Goal: Transaction & Acquisition: Purchase product/service

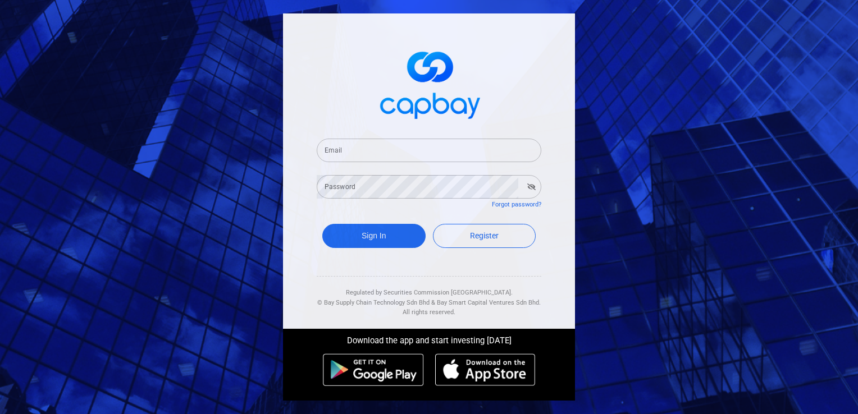
drag, startPoint x: 0, startPoint y: 0, endPoint x: 361, endPoint y: 155, distance: 393.0
click at [361, 155] on input "Email" at bounding box center [429, 151] width 225 height 24
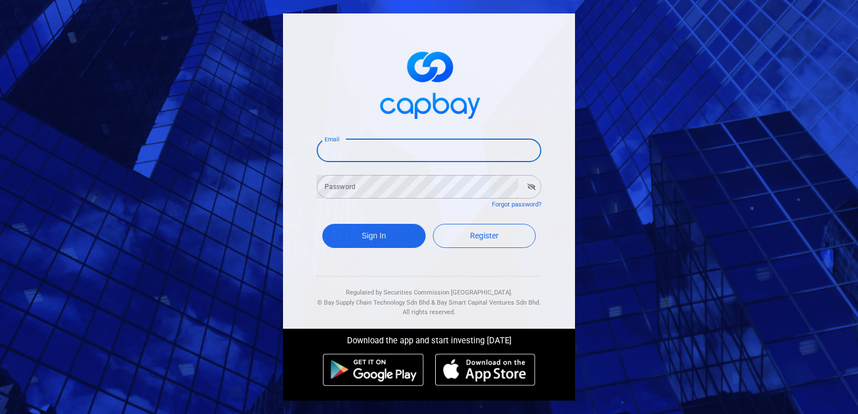
type input "[EMAIL_ADDRESS][DOMAIN_NAME]"
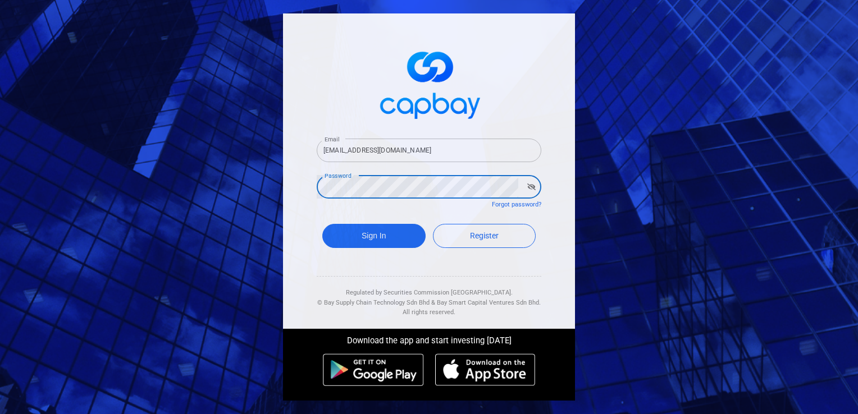
click at [322, 224] on button "Sign In" at bounding box center [373, 236] width 103 height 24
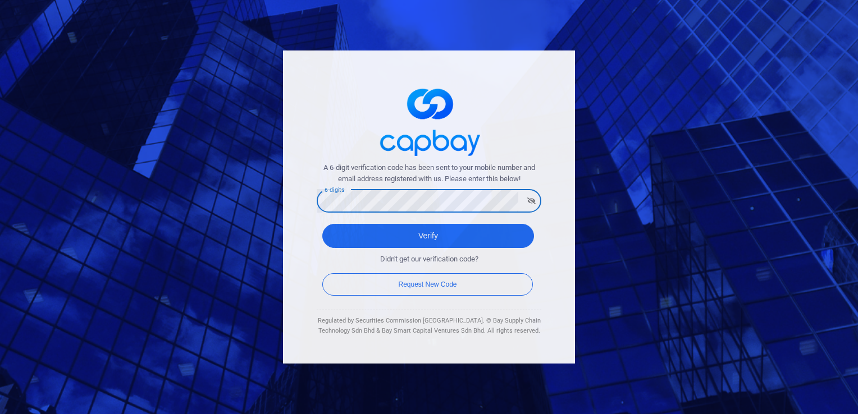
click at [322, 224] on button "Verify" at bounding box center [428, 236] width 212 height 24
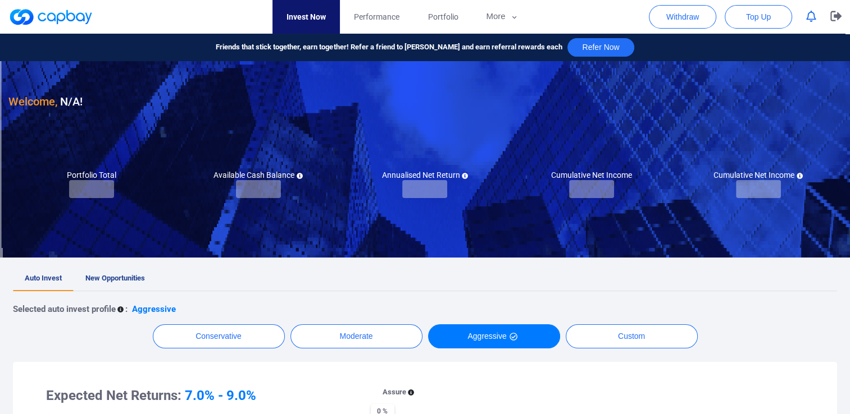
checkbox input "true"
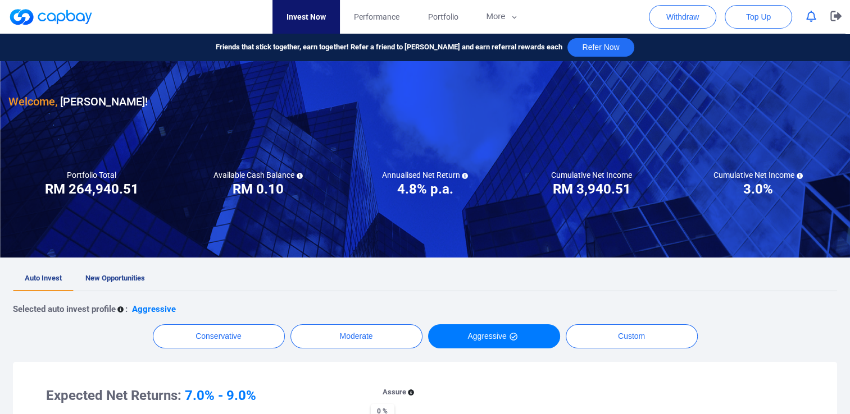
click at [808, 19] on icon "button" at bounding box center [811, 17] width 10 height 12
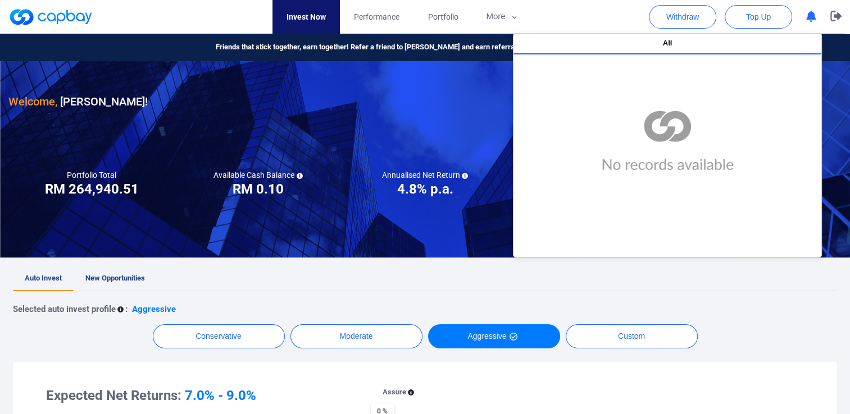
click at [808, 19] on icon "button" at bounding box center [811, 17] width 10 height 12
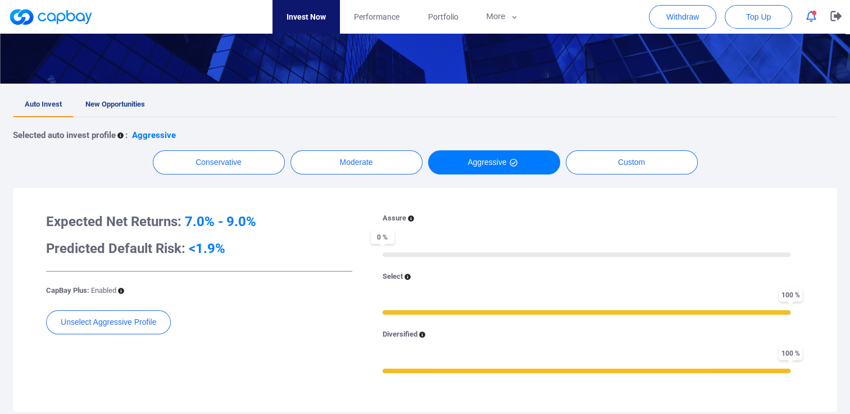
scroll to position [168, 0]
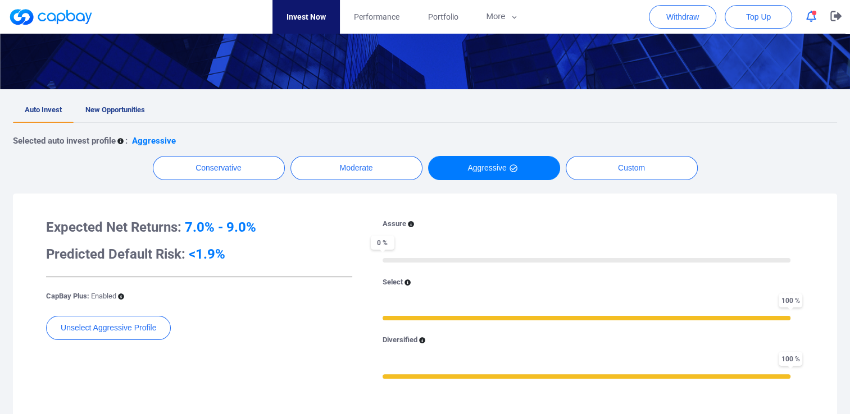
click at [813, 16] on icon "button" at bounding box center [811, 17] width 10 height 12
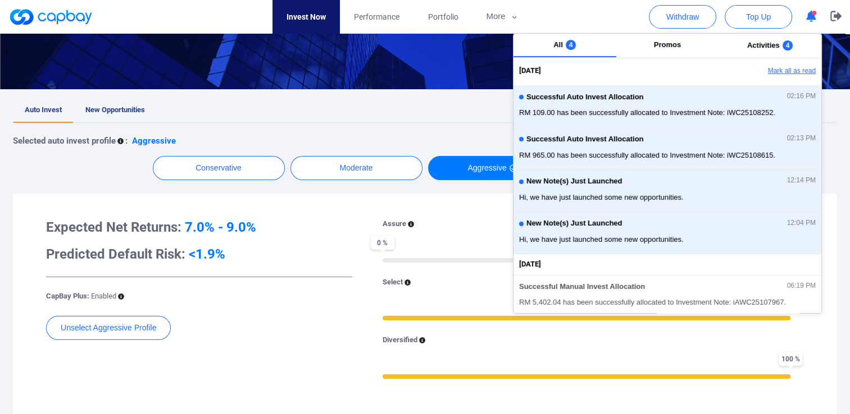
click at [786, 73] on button "Mark all as read" at bounding box center [760, 71] width 121 height 19
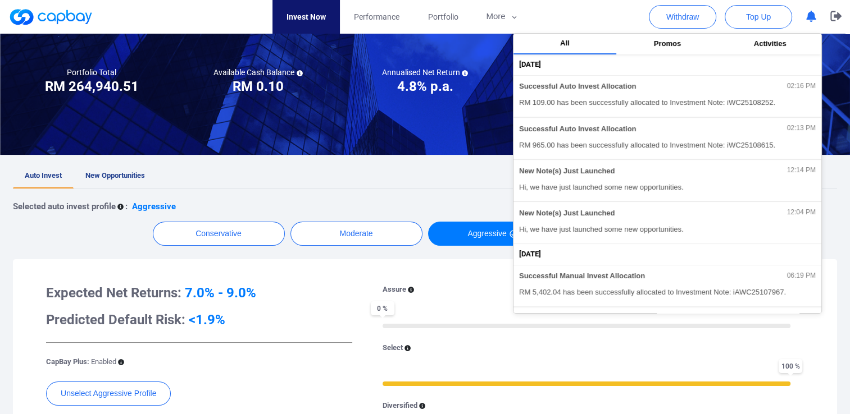
scroll to position [0, 0]
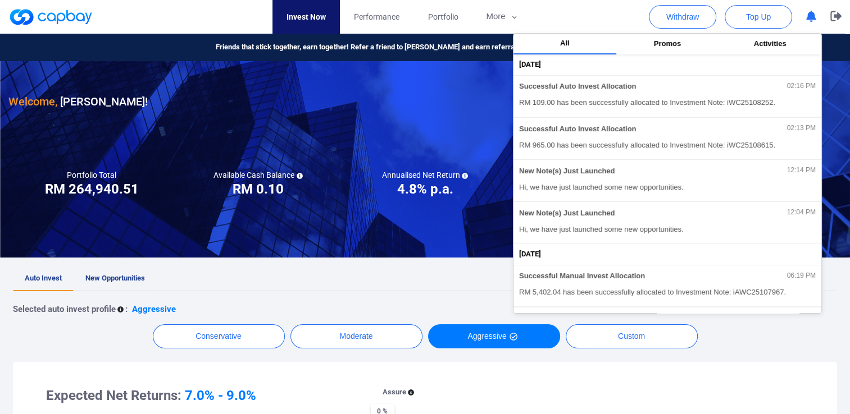
click at [97, 276] on span "New Opportunities" at bounding box center [115, 278] width 60 height 8
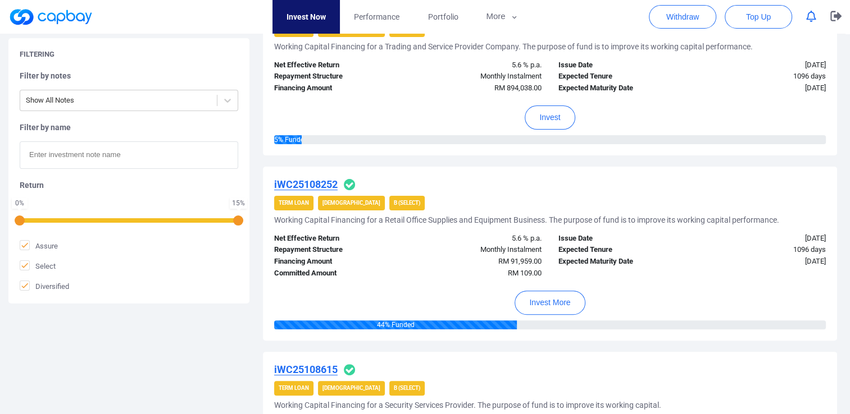
scroll to position [281, 0]
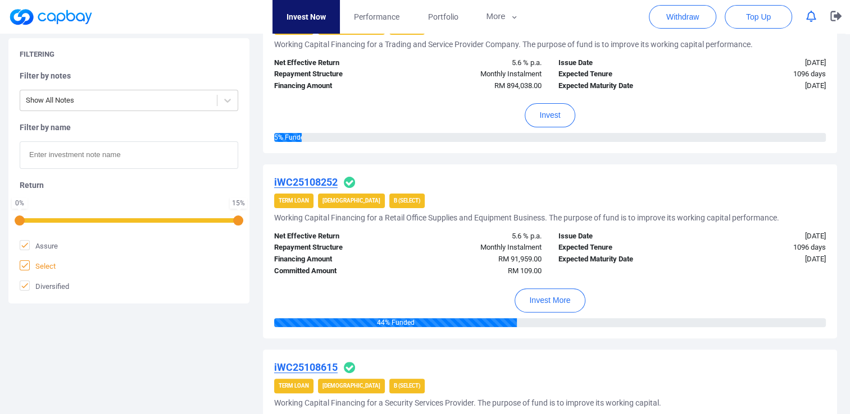
click at [26, 265] on icon at bounding box center [24, 265] width 9 height 9
click at [0, 0] on input "Select" at bounding box center [0, 0] width 0 height 0
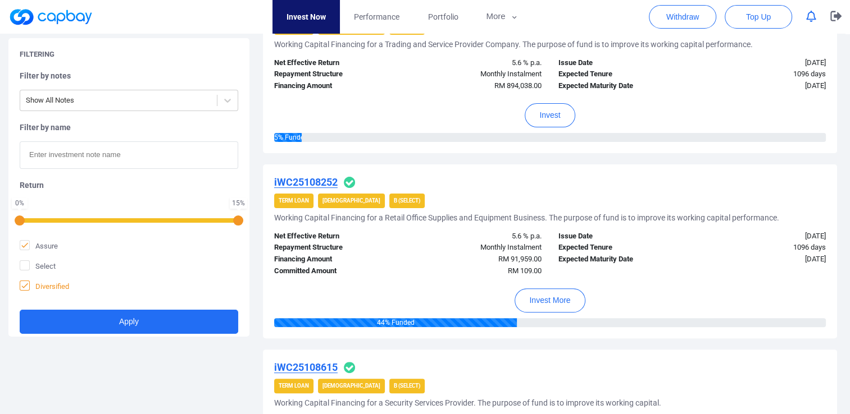
click at [25, 285] on icon at bounding box center [24, 285] width 7 height 5
click at [0, 0] on input "Diversified" at bounding box center [0, 0] width 0 height 0
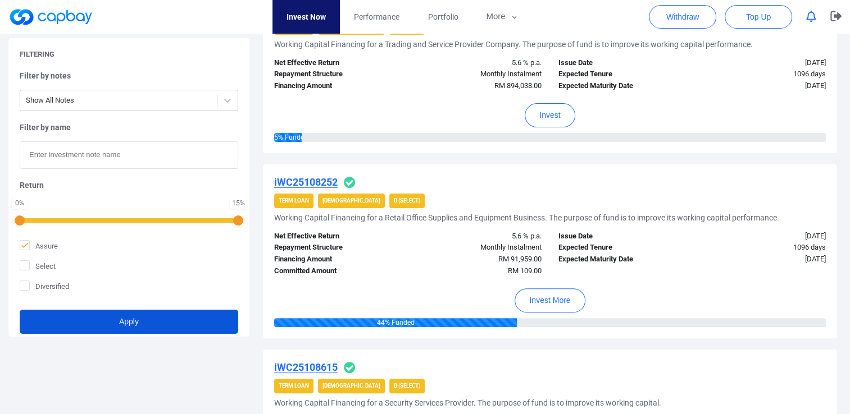
click at [134, 322] on button "Apply" at bounding box center [129, 322] width 218 height 24
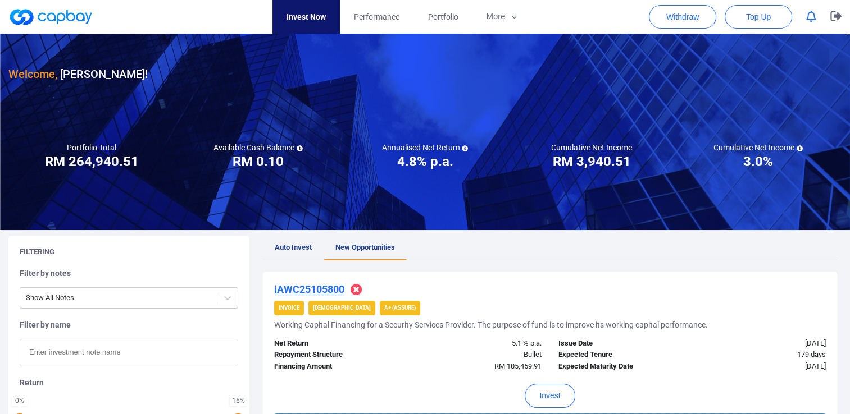
scroll to position [112, 0]
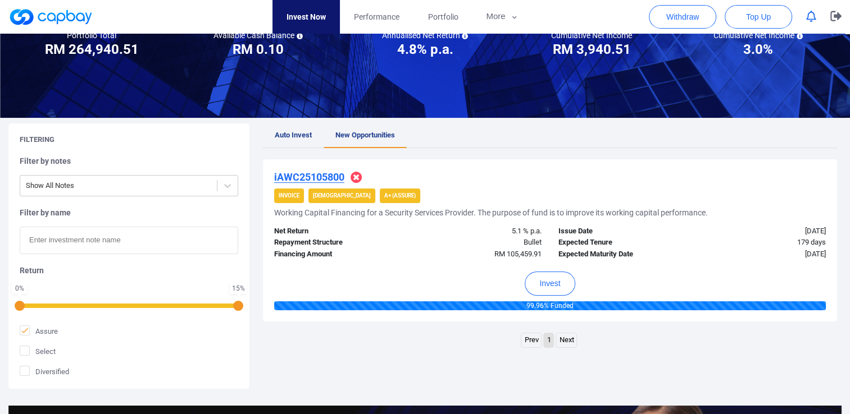
click at [402, 333] on div "Prev 1 Next" at bounding box center [550, 342] width 574 height 18
click at [543, 291] on button "Invest" at bounding box center [550, 284] width 50 height 24
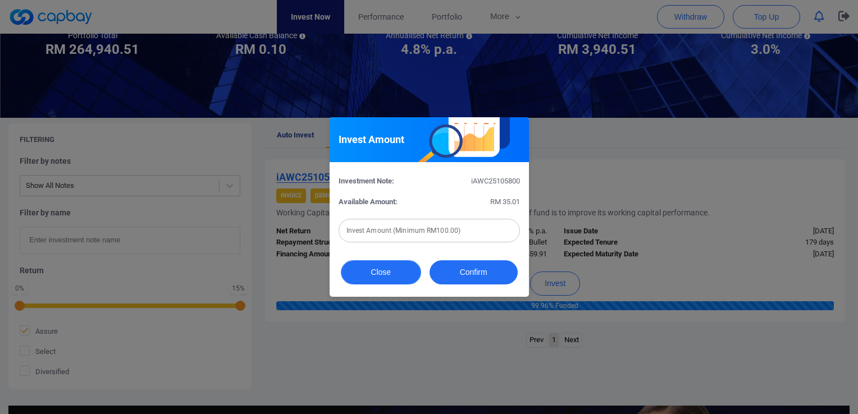
click at [386, 274] on button "Close" at bounding box center [381, 273] width 80 height 24
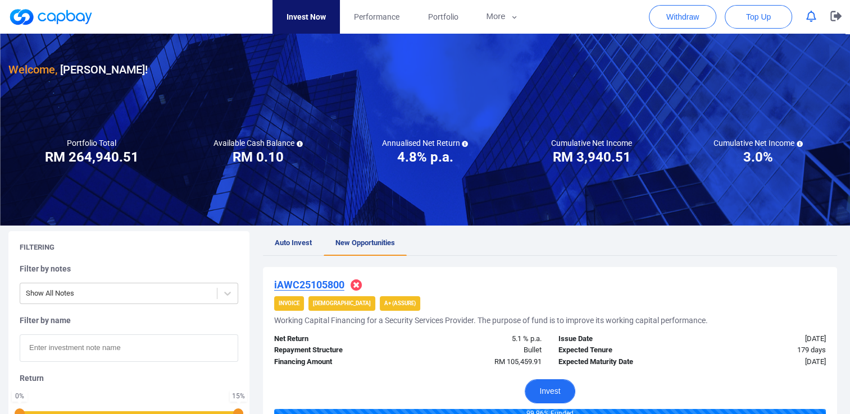
scroll to position [0, 0]
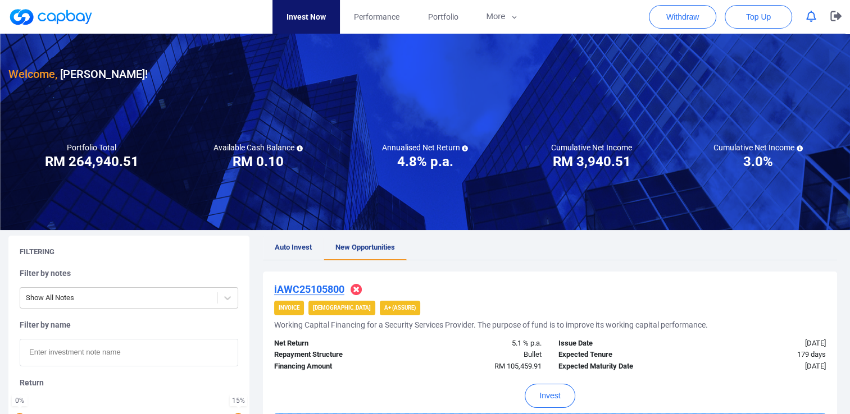
click at [286, 247] on span "Auto Invest" at bounding box center [293, 247] width 37 height 8
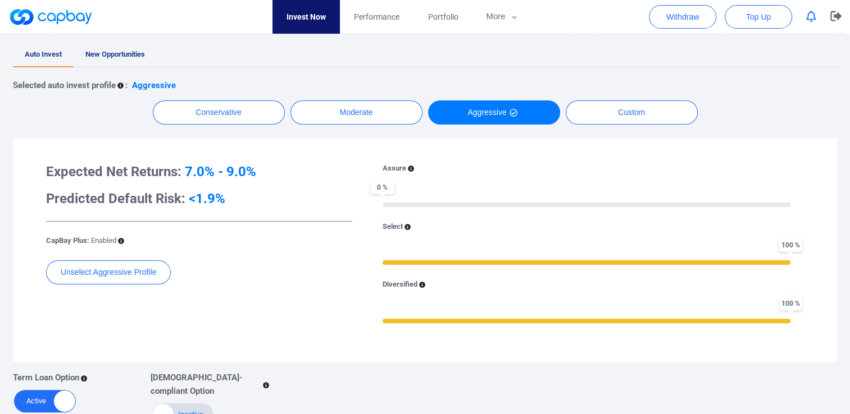
scroll to position [225, 0]
click at [128, 55] on span "New Opportunities" at bounding box center [115, 53] width 60 height 8
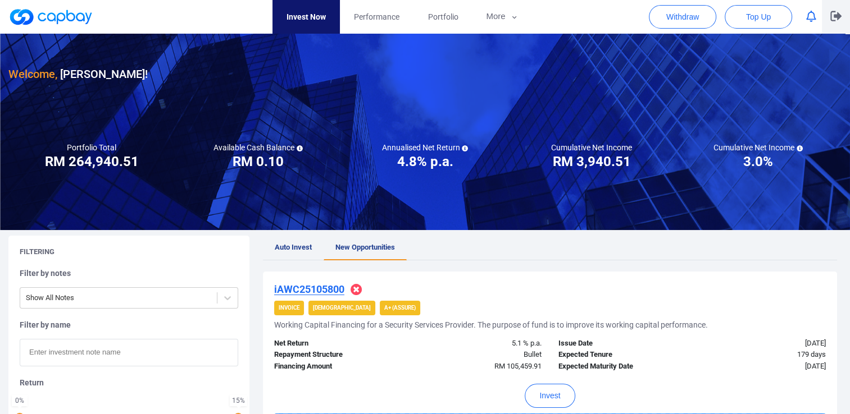
click at [831, 13] on icon "button" at bounding box center [835, 16] width 11 height 10
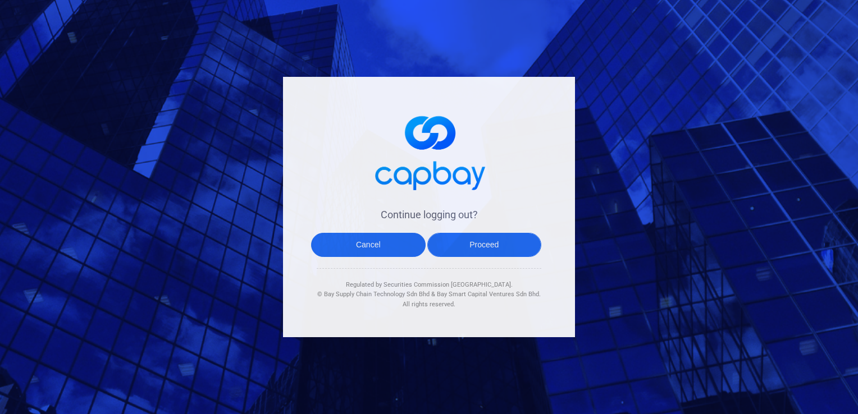
click at [492, 244] on button "Proceed" at bounding box center [484, 245] width 115 height 24
